Goal: Task Accomplishment & Management: Manage account settings

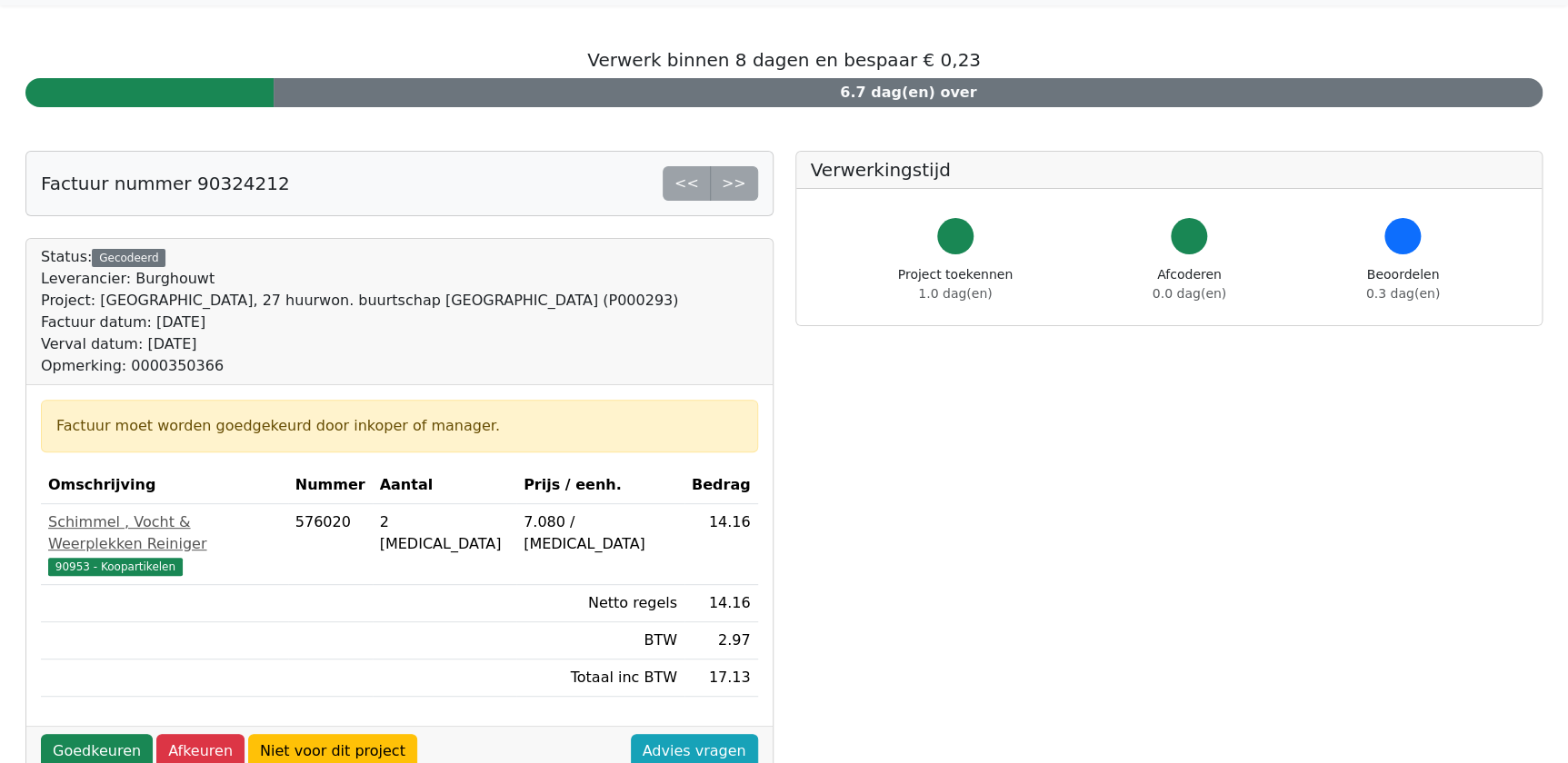
scroll to position [82, 0]
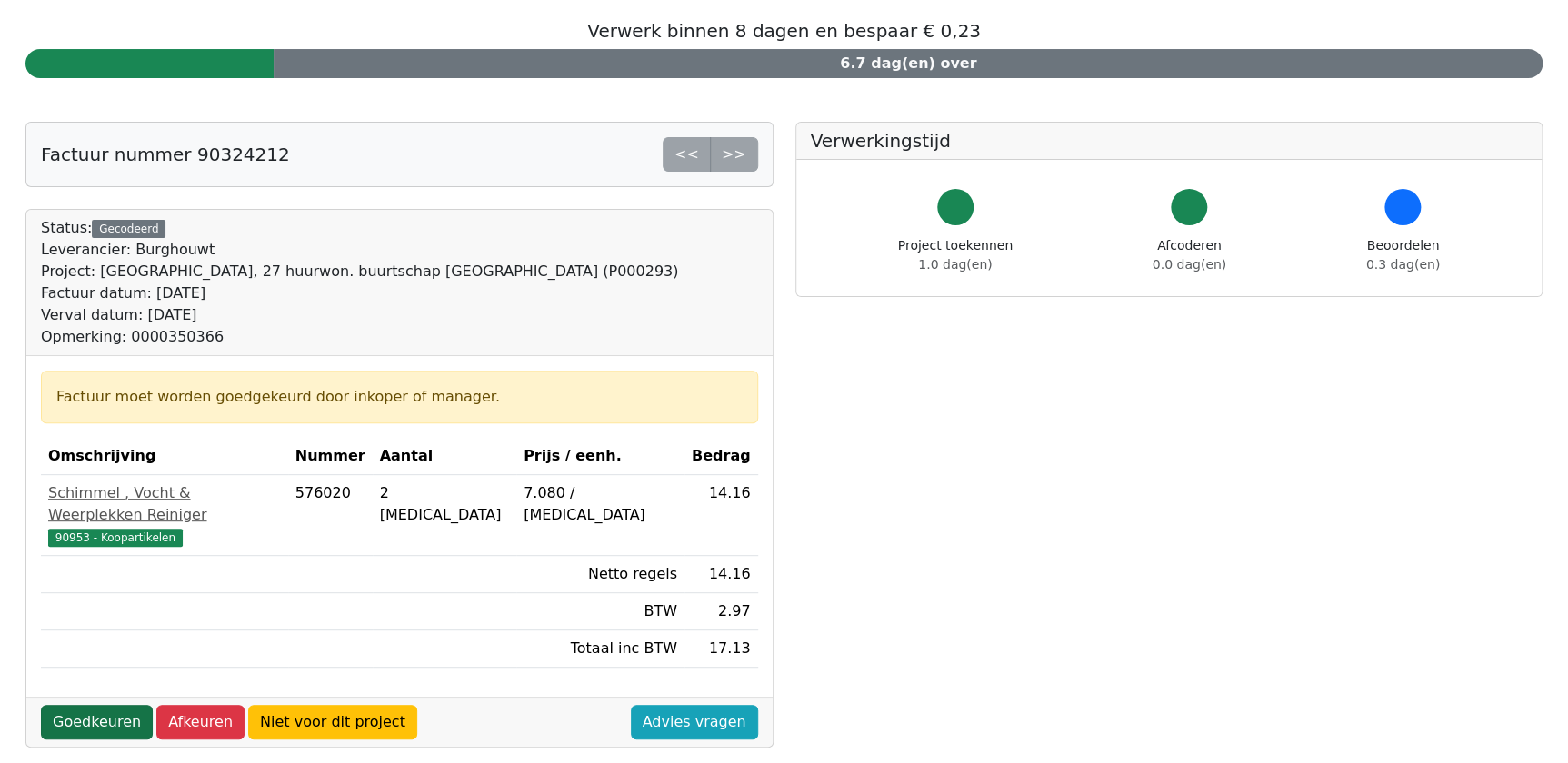
click at [121, 705] on link "Goedkeuren" at bounding box center [97, 722] width 112 height 34
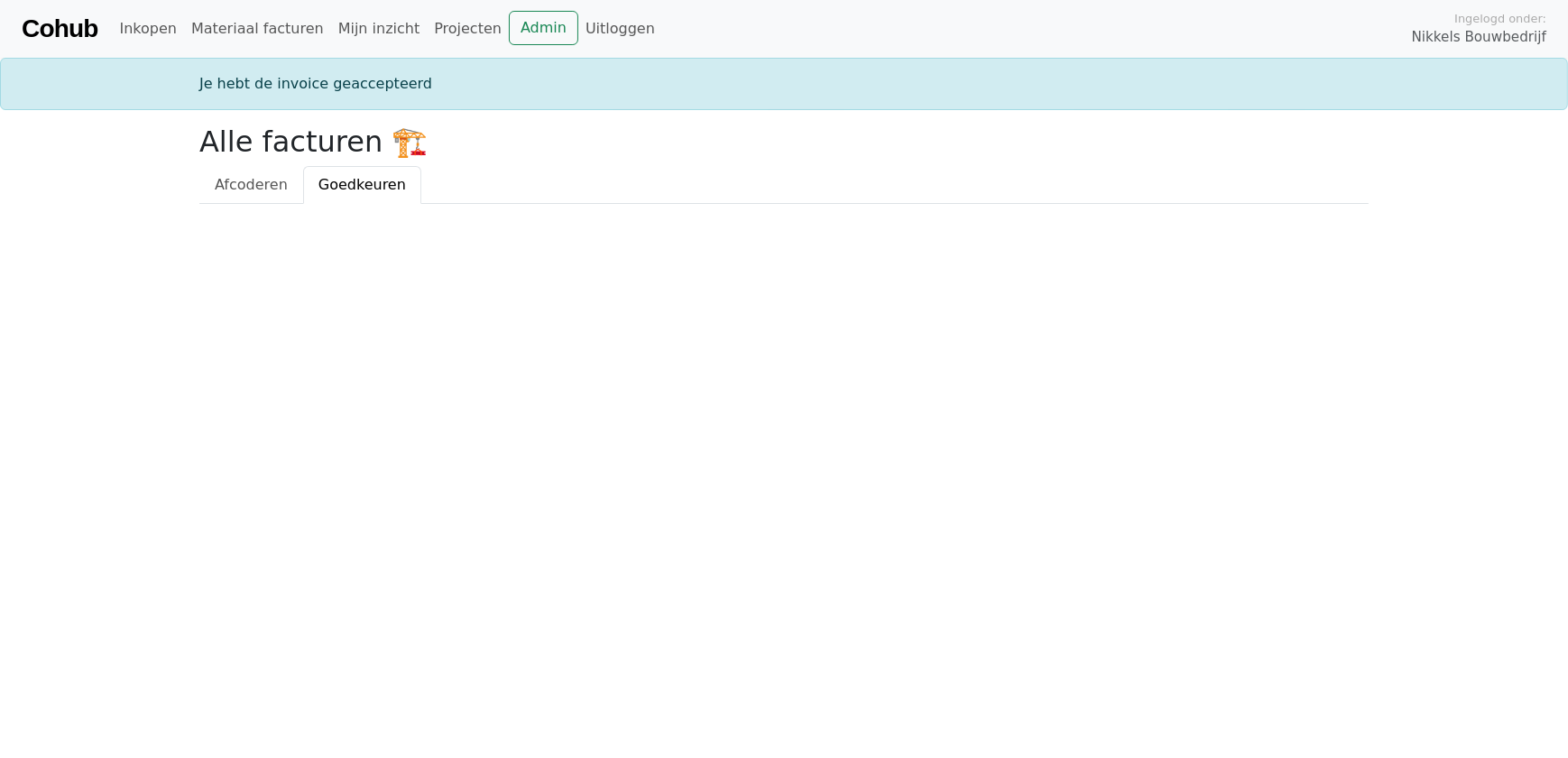
click at [348, 188] on span "Goedkeuren" at bounding box center [363, 184] width 88 height 18
